Goal: Task Accomplishment & Management: Manage account settings

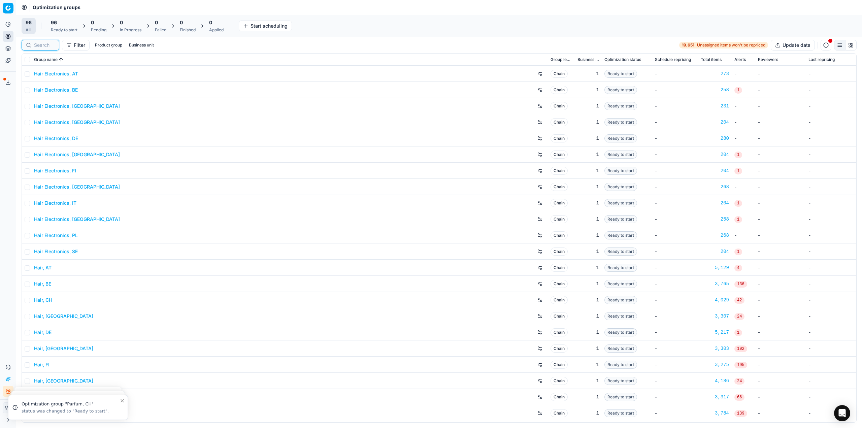
click at [37, 46] on input at bounding box center [44, 45] width 21 height 7
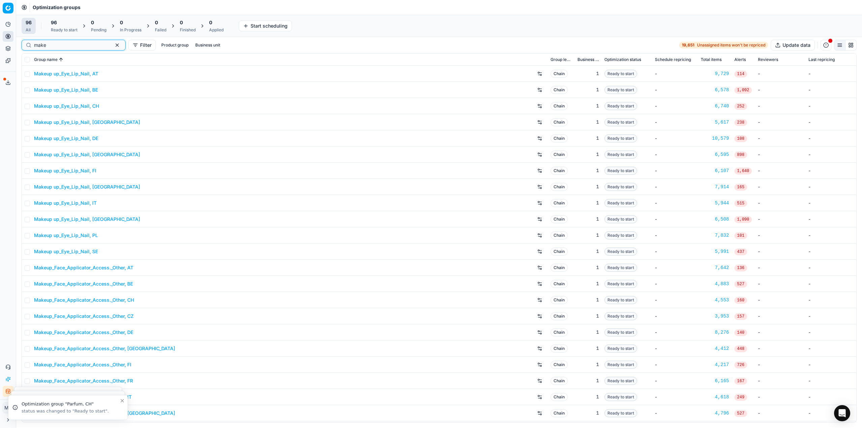
type input "make"
click at [97, 139] on link "Makeup up_Eye_Lip_Nail, DE" at bounding box center [66, 138] width 64 height 7
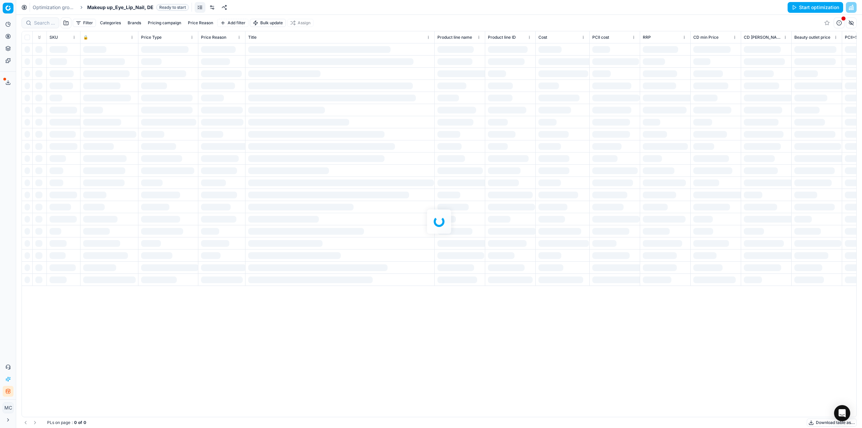
click at [213, 5] on link at bounding box center [212, 7] width 11 height 11
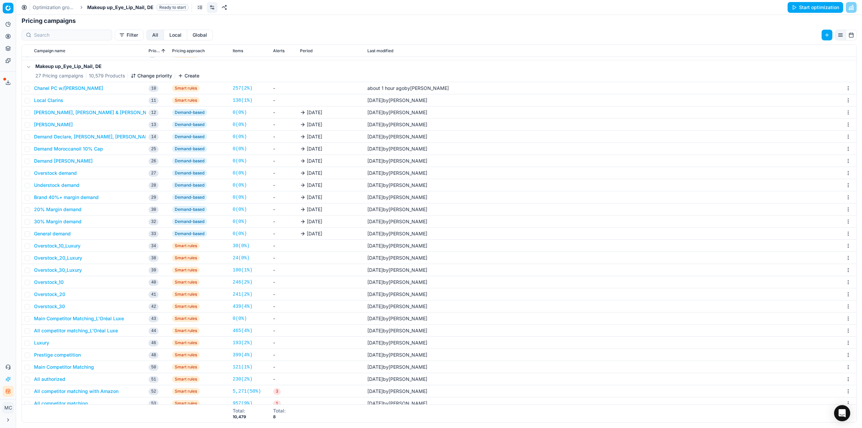
scroll to position [138, 0]
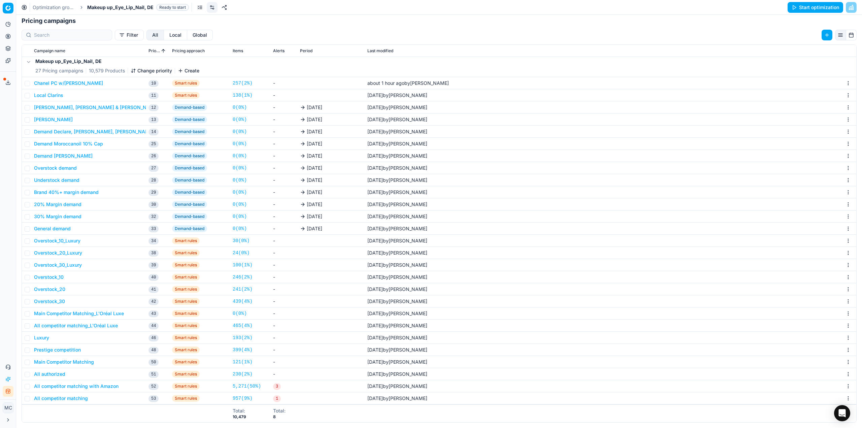
click at [59, 399] on button "All competitor matching" at bounding box center [61, 398] width 54 height 7
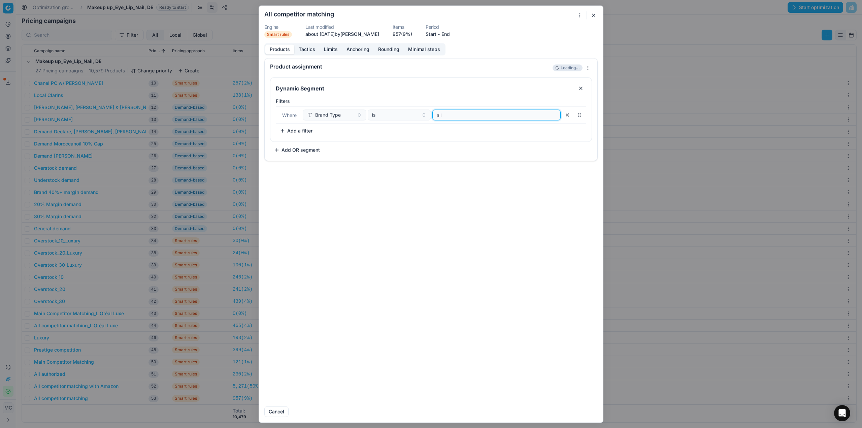
click at [502, 115] on input "all" at bounding box center [496, 115] width 122 height 10
click at [303, 50] on button "Tactics" at bounding box center [306, 49] width 25 height 10
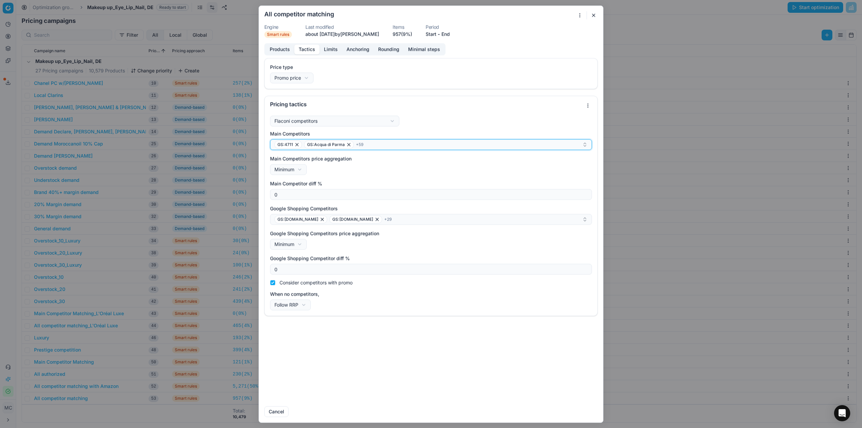
click at [460, 144] on div "GS:4711 GS:Acqua di Parma + 59" at bounding box center [428, 144] width 308 height 8
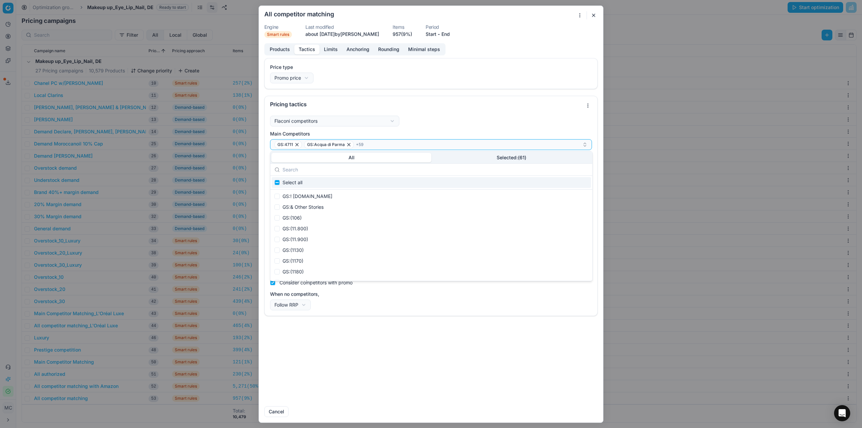
click at [513, 153] on button "Selected: ( 61 )" at bounding box center [511, 157] width 160 height 9
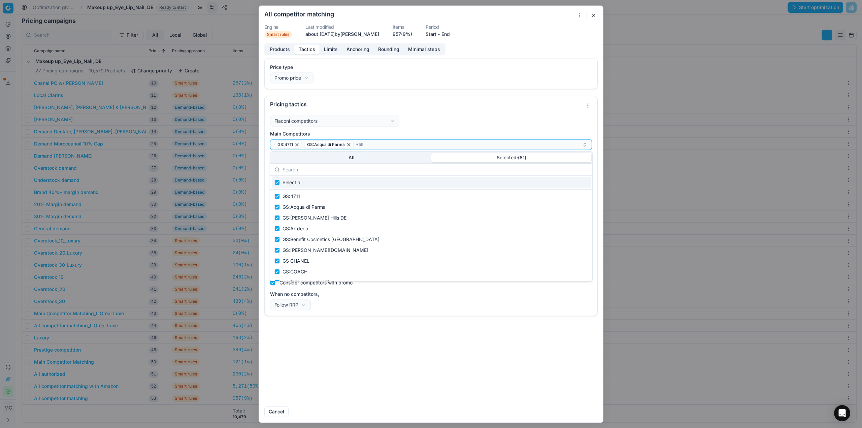
click at [419, 171] on input "text" at bounding box center [435, 169] width 306 height 13
type input "yv"
